Goal: Navigation & Orientation: Find specific page/section

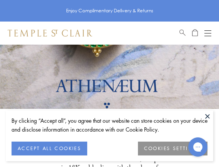
click at [209, 115] on button at bounding box center [208, 117] width 12 height 12
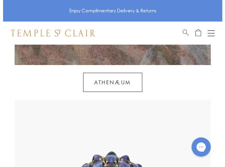
scroll to position [1102, 0]
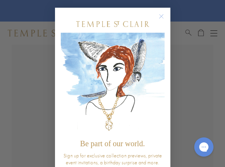
click at [162, 17] on circle "Close dialog" at bounding box center [161, 16] width 9 height 9
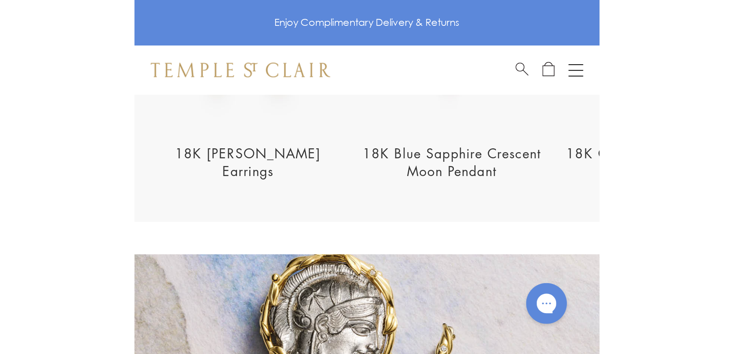
scroll to position [1867, 0]
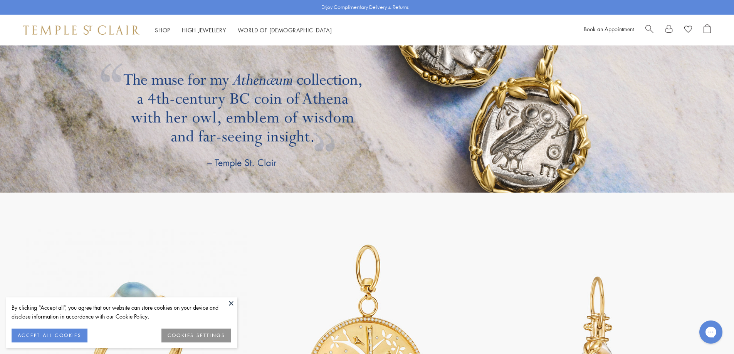
scroll to position [1418, 0]
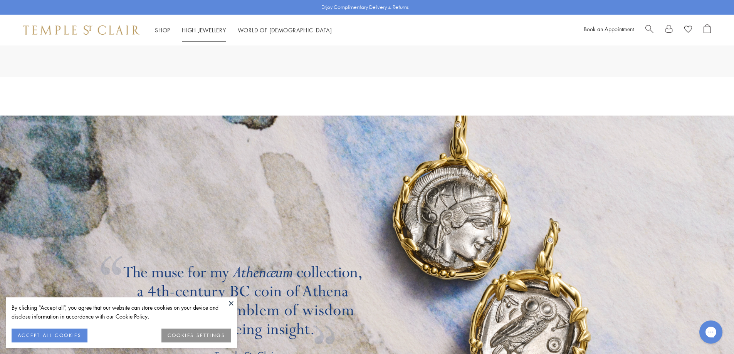
click at [199, 28] on link "High Jewellery High Jewellery" at bounding box center [204, 30] width 44 height 8
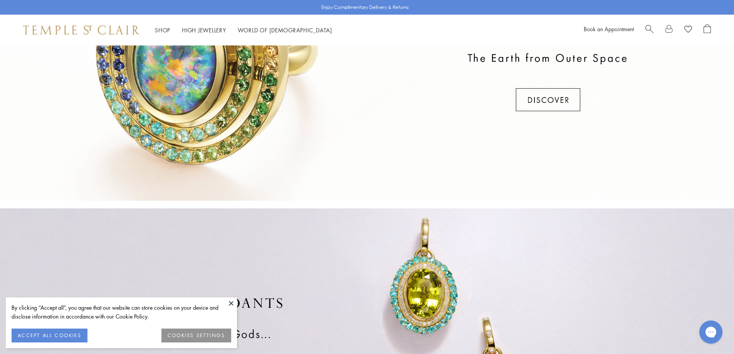
scroll to position [263, 0]
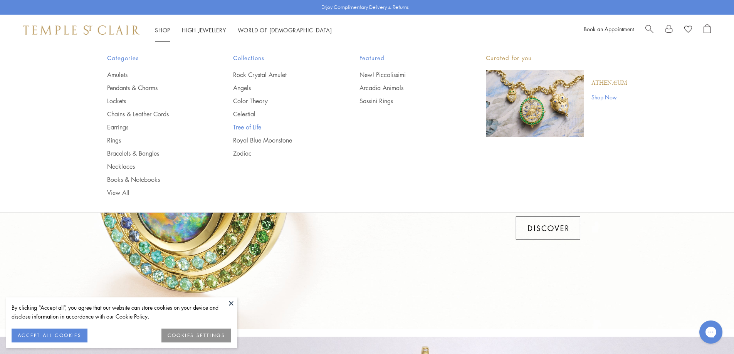
click at [255, 127] on link "Tree of Life" at bounding box center [280, 127] width 95 height 8
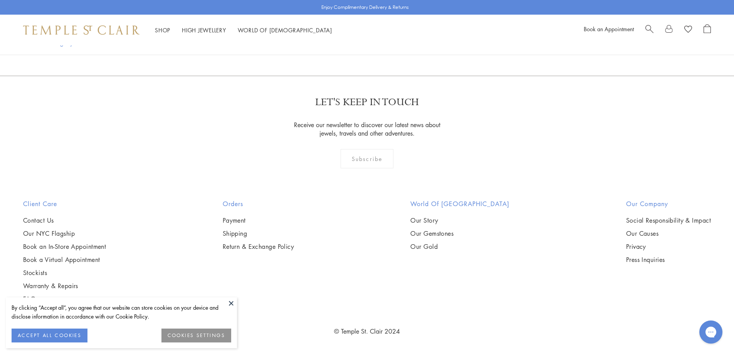
scroll to position [6096, 0]
click at [352, 45] on link "2" at bounding box center [354, 33] width 25 height 21
click at [392, 45] on link "3" at bounding box center [391, 34] width 25 height 21
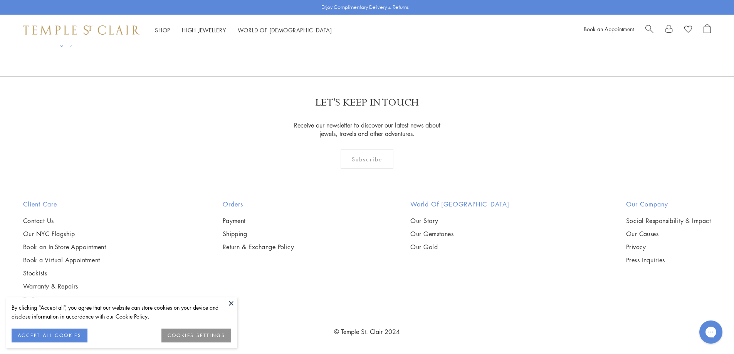
click at [354, 45] on link "1" at bounding box center [353, 34] width 25 height 21
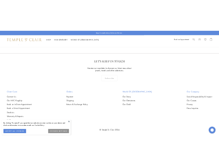
scroll to position [2195, 0]
